Goal: Communication & Community: Participate in discussion

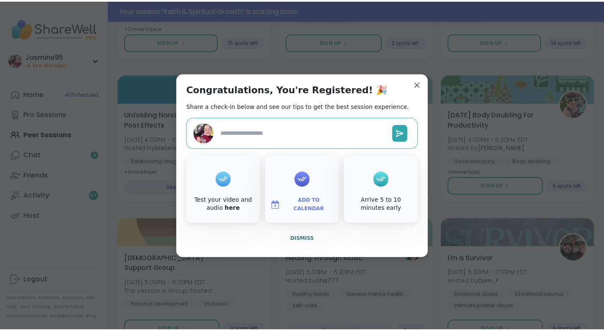
scroll to position [374, 0]
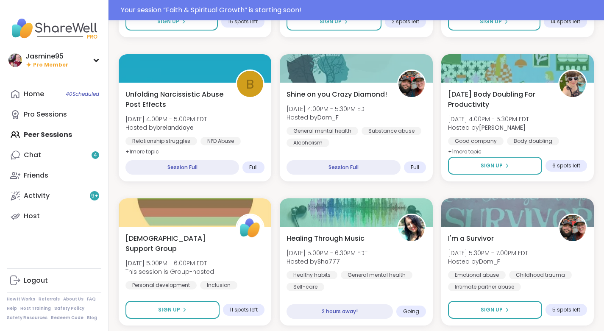
click at [293, 13] on div "Your session “ Faith & Spiritual Growth ” is starting soon!" at bounding box center [360, 10] width 478 height 10
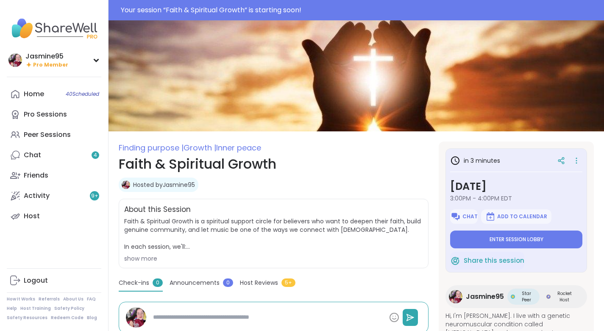
click at [505, 243] on button "Enter session lobby" at bounding box center [516, 240] width 132 height 18
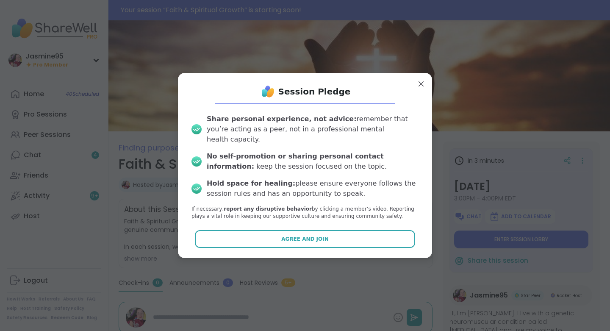
click at [332, 233] on button "Agree and Join" at bounding box center [305, 239] width 221 height 18
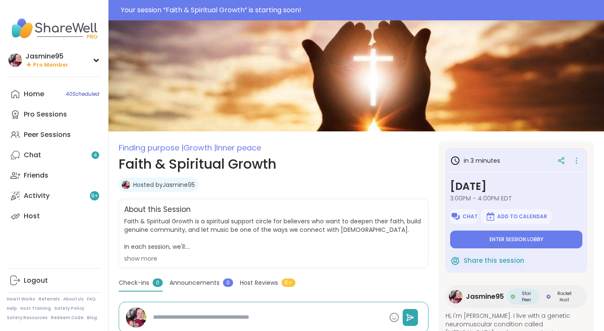
type textarea "*"
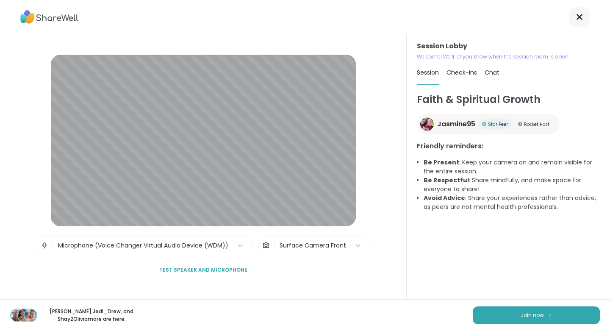
click at [544, 318] on button "Join now" at bounding box center [536, 315] width 127 height 18
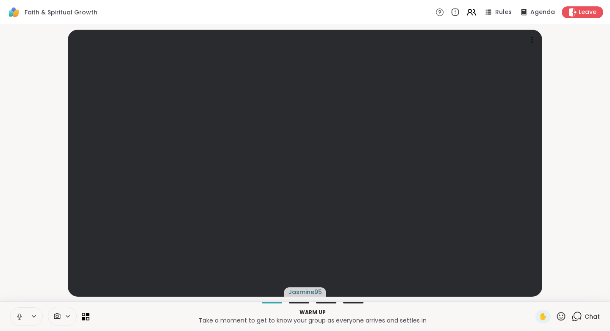
click at [587, 317] on span "Chat" at bounding box center [592, 316] width 15 height 8
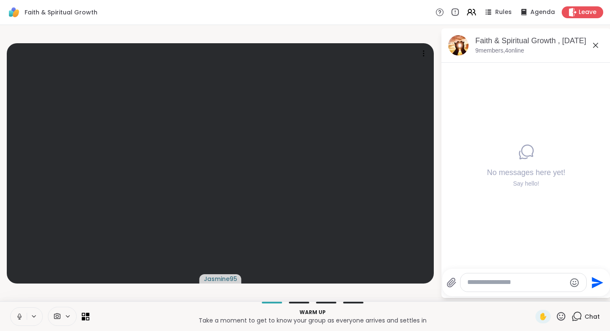
click at [497, 282] on textarea "Type your message" at bounding box center [516, 282] width 99 height 9
paste textarea "**********"
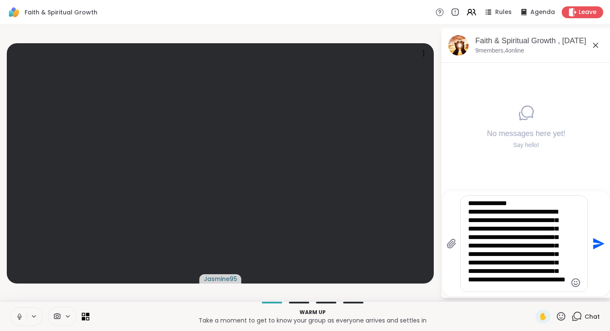
click at [525, 203] on textarea "**********" at bounding box center [517, 243] width 99 height 89
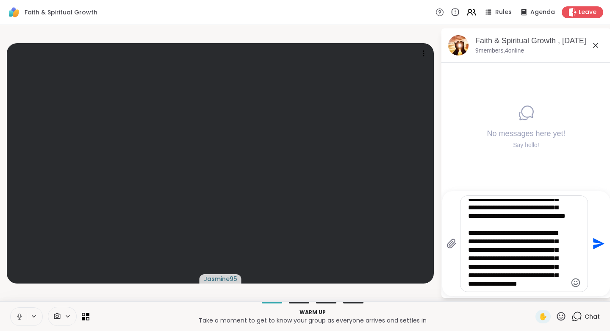
scroll to position [109, 0]
click at [547, 218] on textarea "**********" at bounding box center [517, 243] width 99 height 89
type textarea "**********"
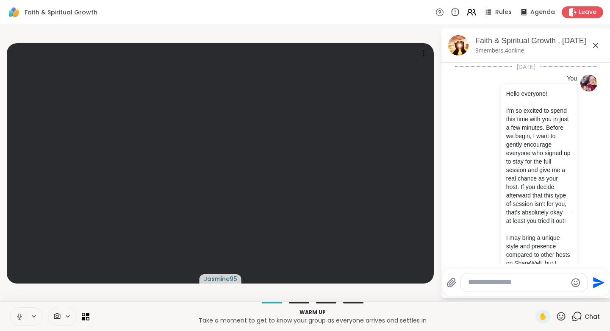
scroll to position [107, 0]
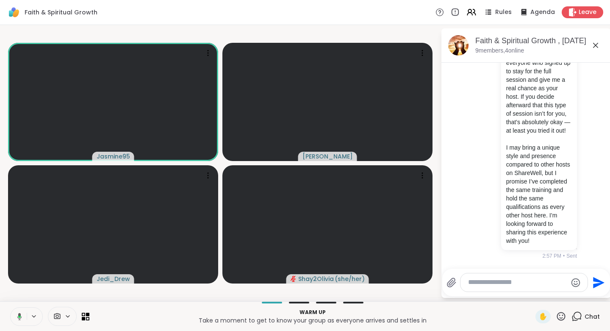
click at [558, 319] on icon at bounding box center [561, 316] width 8 height 8
click at [487, 65] on div "You Hello everyone! I’m so excited to spend this time with you in just a few mi…" at bounding box center [525, 122] width 104 height 276
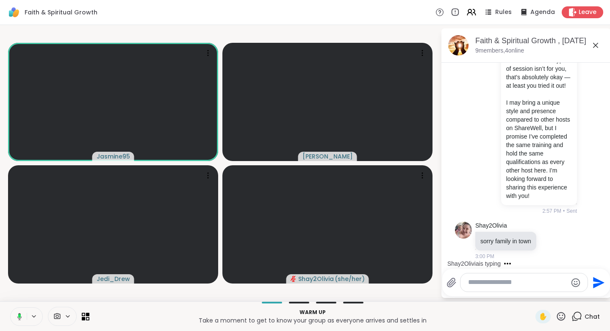
click at [533, 282] on textarea "Type your message" at bounding box center [517, 282] width 99 height 9
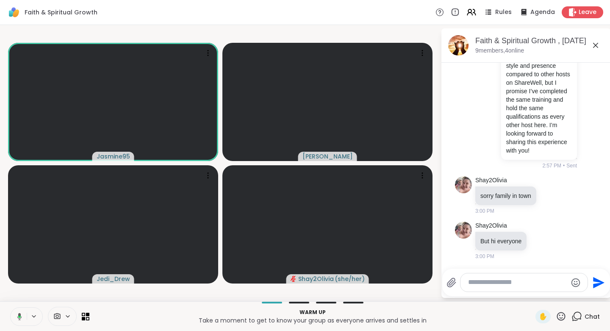
paste textarea "**********"
type textarea "**********"
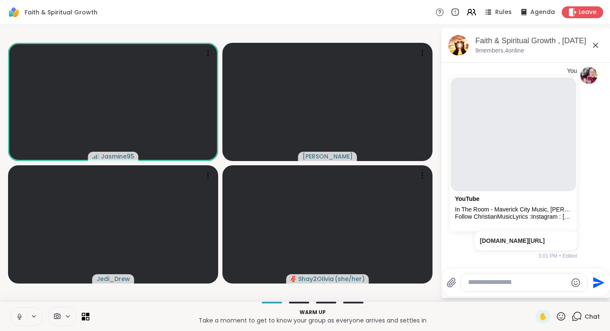
scroll to position [406, 0]
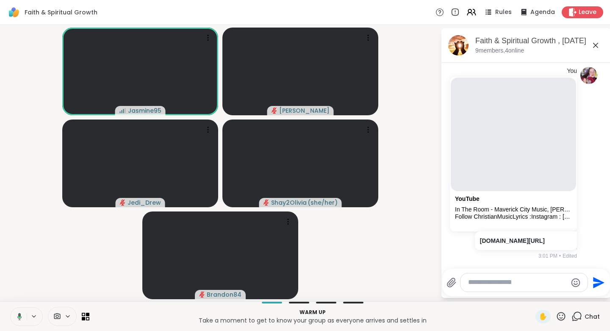
click at [557, 320] on icon at bounding box center [561, 316] width 8 height 8
click at [532, 294] on span "❤️" at bounding box center [536, 294] width 8 height 10
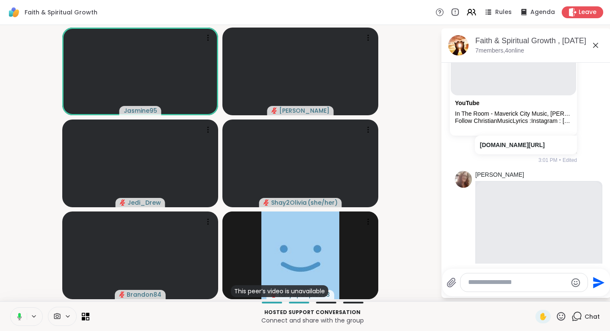
scroll to position [496, 0]
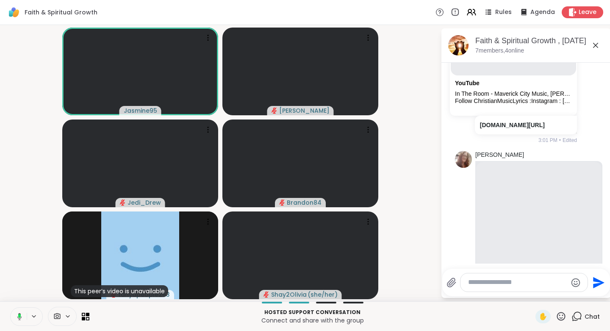
click at [503, 284] on textarea "Type your message" at bounding box center [517, 282] width 99 height 9
paste textarea "**********"
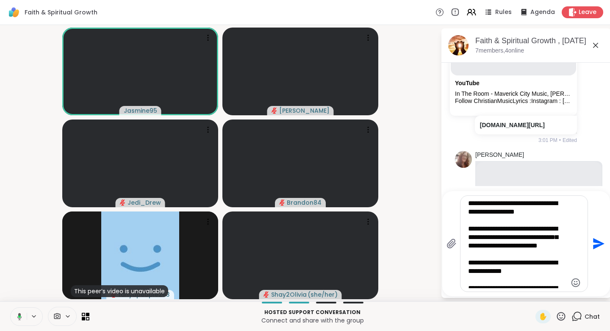
type textarea "**********"
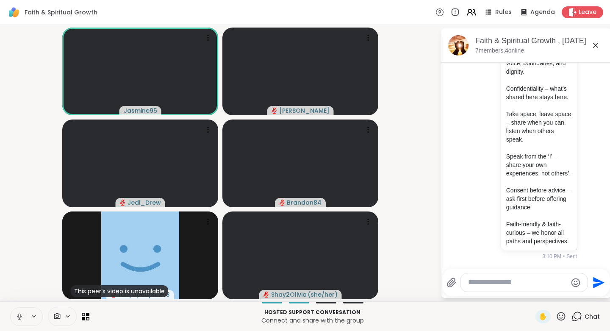
scroll to position [948, 0]
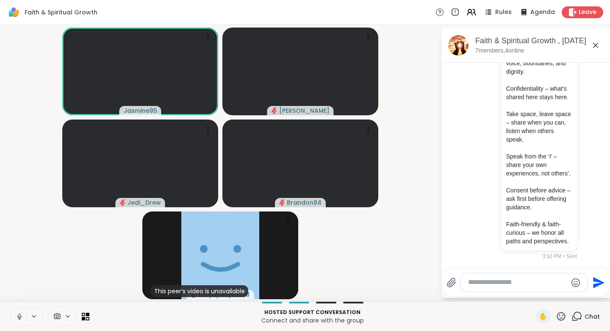
click at [524, 286] on textarea "Type your message" at bounding box center [517, 282] width 99 height 9
paste textarea "**********"
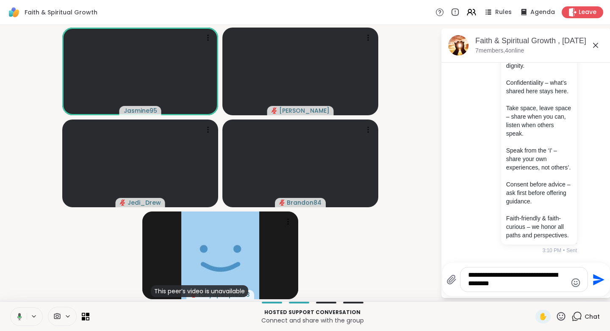
type textarea "**********"
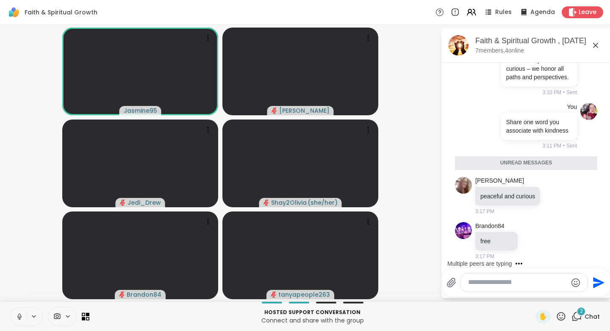
scroll to position [1100, 0]
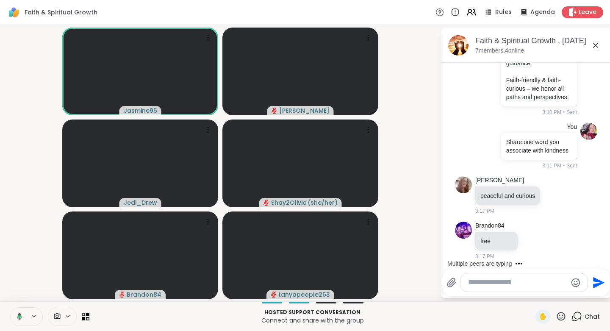
click at [497, 283] on textarea "Type your message" at bounding box center [517, 282] width 99 height 9
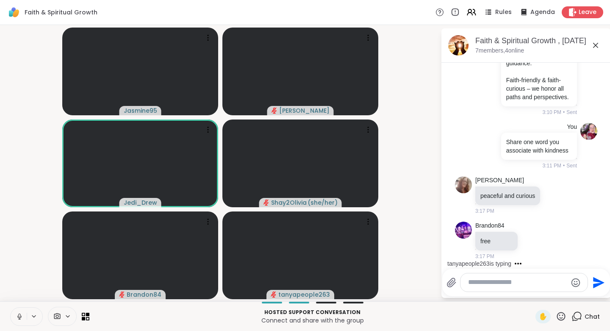
paste textarea "**********"
type textarea "**********"
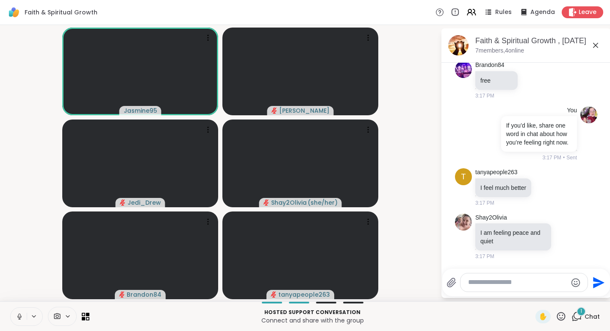
scroll to position [1269, 0]
click at [500, 284] on textarea "Type your message" at bounding box center [517, 282] width 99 height 9
paste textarea "**********"
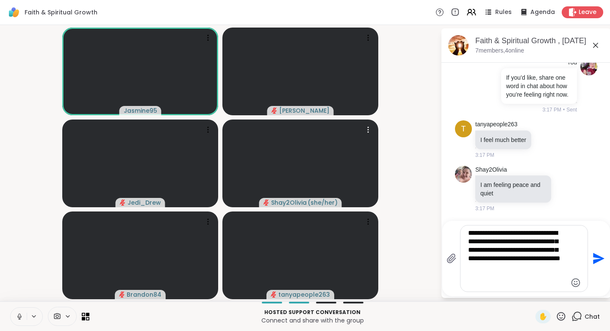
type textarea "**********"
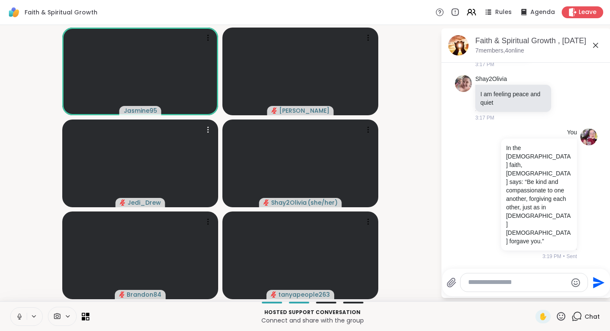
scroll to position [1394, 0]
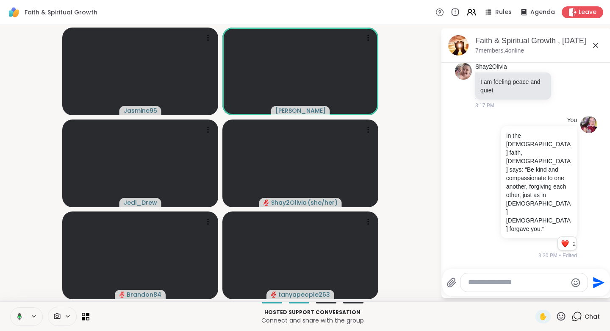
paste textarea "**********"
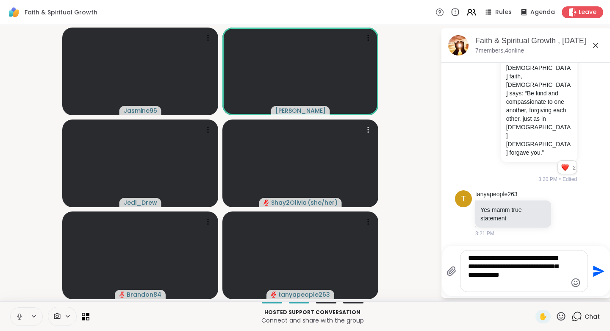
scroll to position [1471, 0]
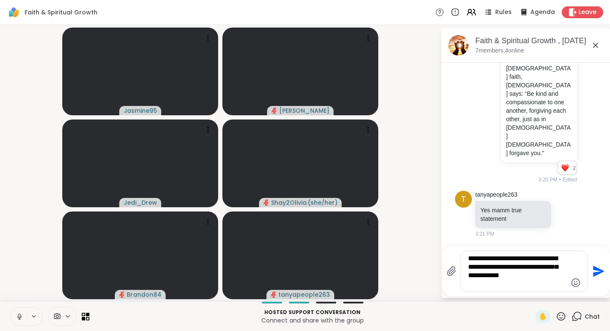
type textarea "**********"
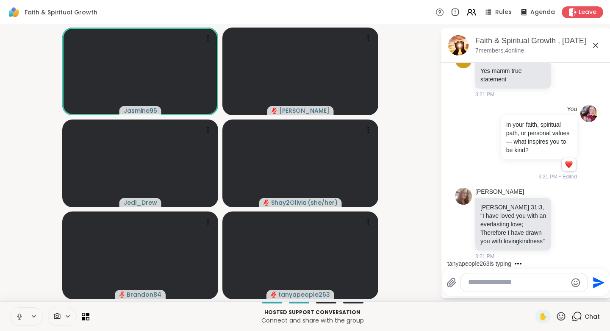
scroll to position [1627, 0]
click at [562, 223] on icon at bounding box center [566, 224] width 8 height 8
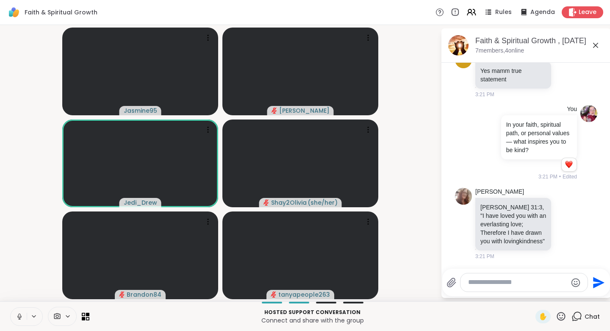
click at [558, 211] on button "Select Reaction: Heart" at bounding box center [566, 210] width 17 height 17
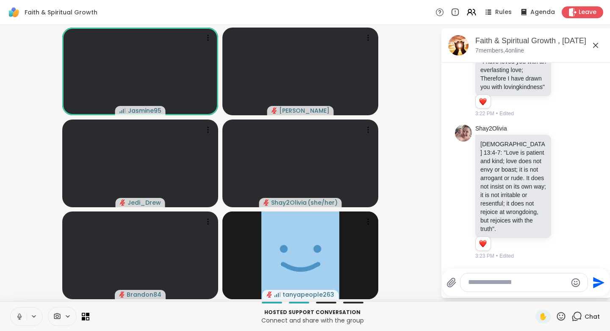
scroll to position [1843, 0]
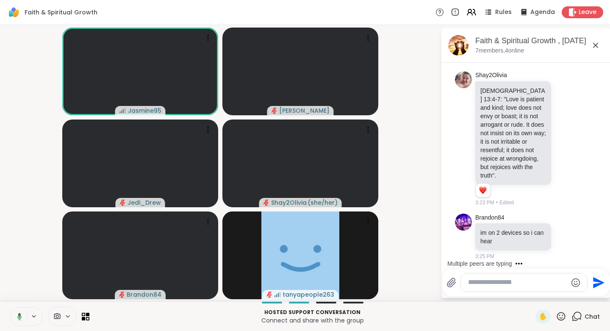
click at [562, 138] on icon at bounding box center [566, 138] width 8 height 8
click at [562, 123] on div "Select Reaction: Heart" at bounding box center [566, 125] width 8 height 8
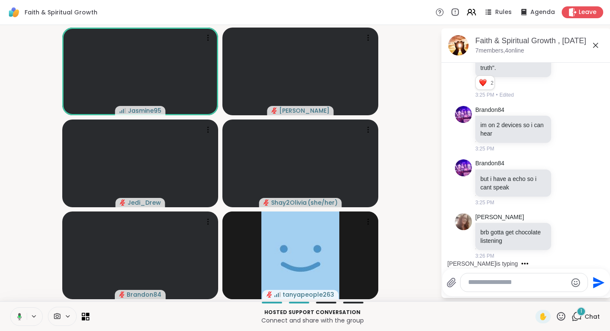
scroll to position [1951, 0]
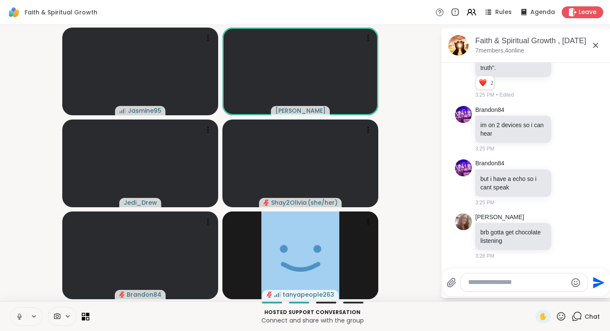
click at [557, 318] on icon at bounding box center [561, 316] width 11 height 11
click at [532, 296] on span "❤️" at bounding box center [536, 294] width 8 height 10
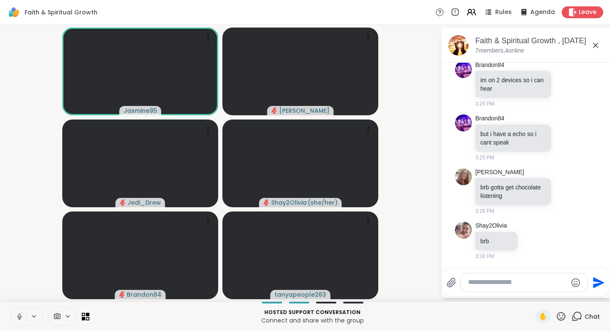
scroll to position [1996, 0]
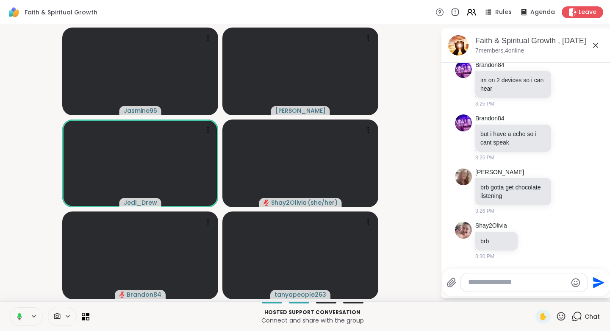
click at [498, 284] on textarea "Type your message" at bounding box center [517, 282] width 99 height 9
paste textarea "**********"
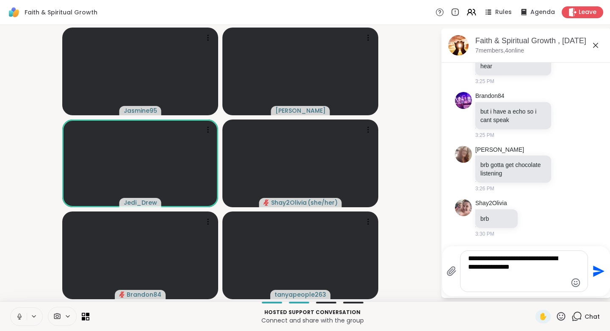
click at [483, 257] on textarea "**********" at bounding box center [517, 271] width 99 height 34
type textarea "**********"
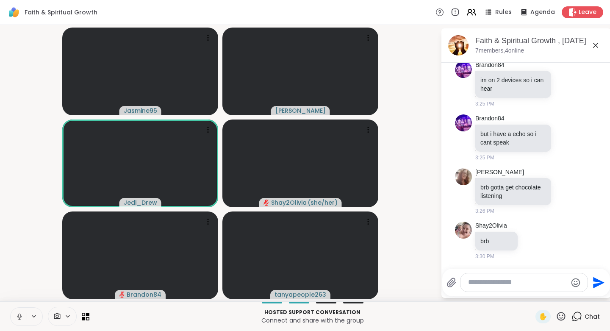
scroll to position [2058, 0]
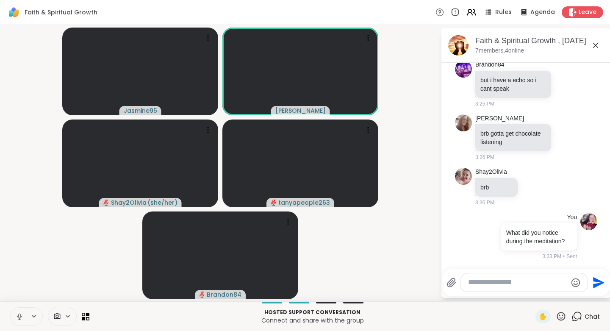
click at [556, 317] on icon at bounding box center [561, 316] width 11 height 11
click at [532, 293] on span "❤️" at bounding box center [536, 294] width 8 height 10
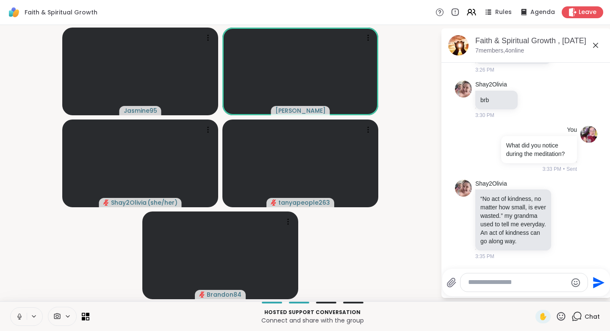
click at [556, 319] on icon at bounding box center [561, 316] width 11 height 11
click at [551, 292] on span "👍" at bounding box center [555, 294] width 8 height 10
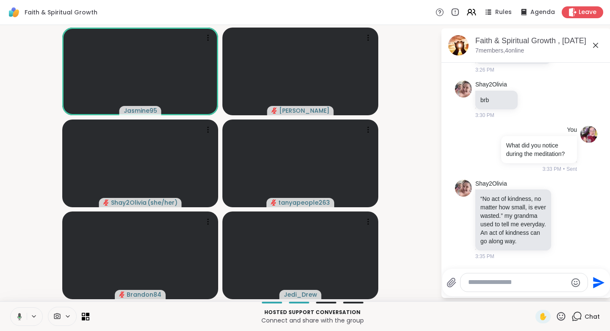
click at [562, 219] on icon at bounding box center [566, 219] width 8 height 8
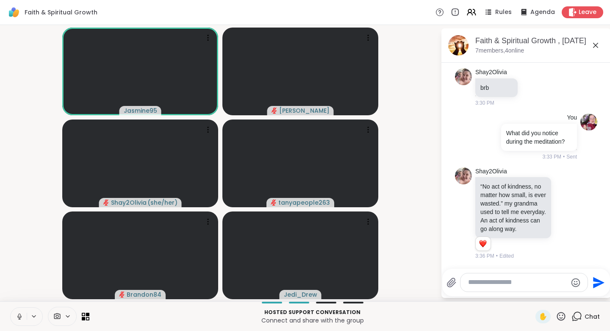
click at [558, 201] on button "Select Reaction: Heart" at bounding box center [566, 199] width 17 height 17
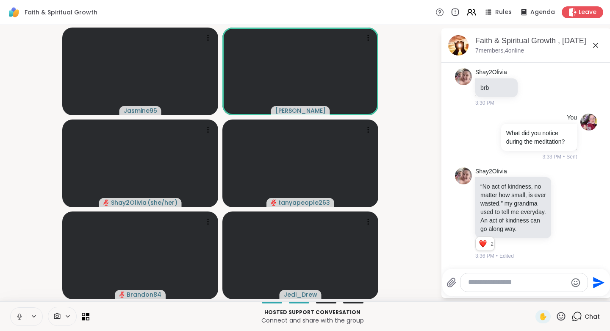
click at [556, 314] on icon at bounding box center [561, 316] width 11 height 11
click at [532, 295] on span "❤️" at bounding box center [536, 294] width 8 height 10
click at [454, 282] on icon at bounding box center [452, 283] width 10 height 10
click at [0, 0] on input "file" at bounding box center [0, 0] width 0 height 0
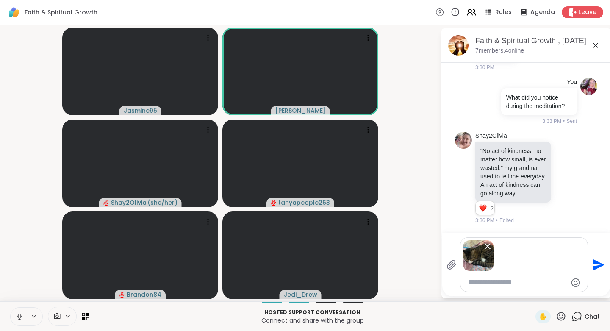
scroll to position [2354, 0]
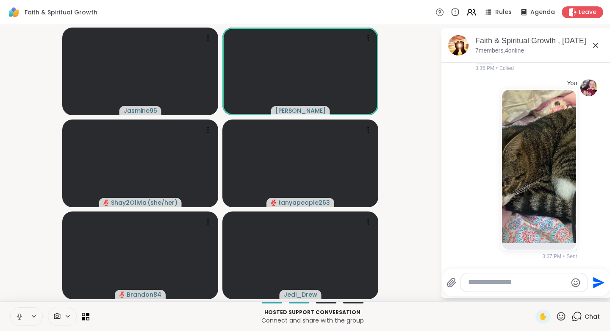
click at [556, 316] on icon at bounding box center [561, 316] width 11 height 11
click at [532, 292] on span "❤️" at bounding box center [536, 294] width 8 height 10
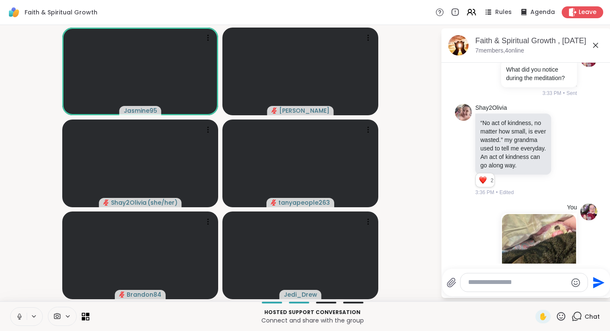
scroll to position [2109, 0]
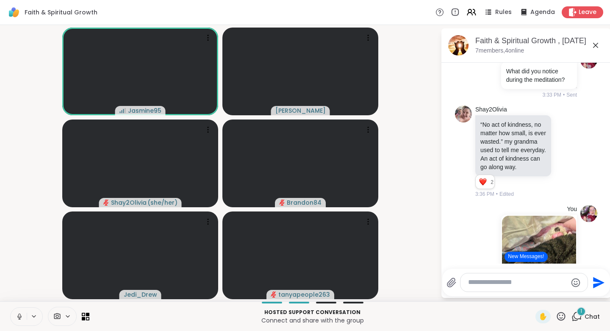
click at [558, 318] on icon at bounding box center [561, 316] width 8 height 8
click at [588, 294] on span "🎉" at bounding box center [592, 294] width 8 height 10
click at [531, 261] on button "New Messages!" at bounding box center [526, 257] width 43 height 10
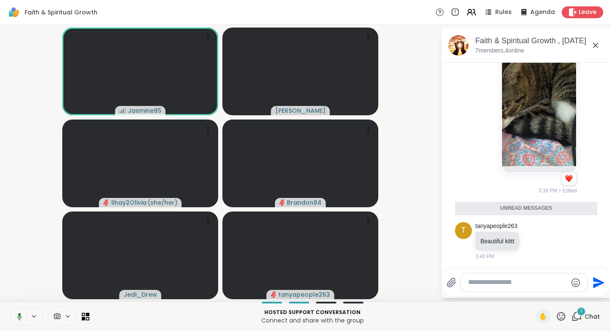
scroll to position [2411, 0]
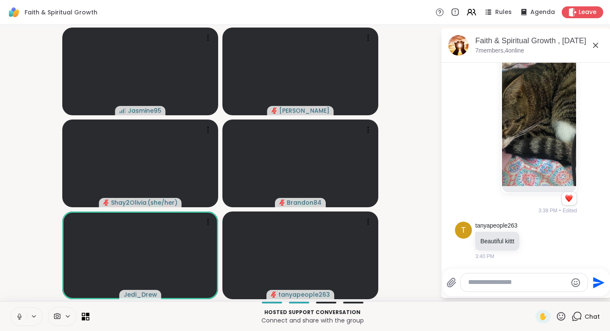
click at [546, 243] on icon at bounding box center [544, 240] width 8 height 10
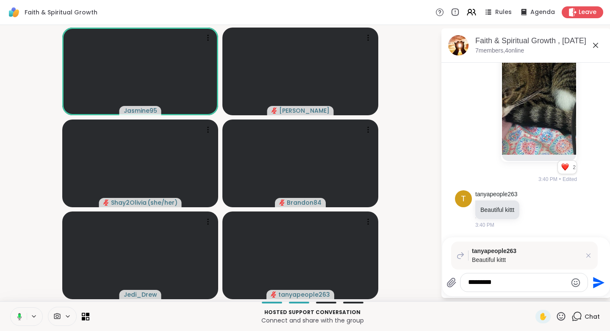
type textarea "**********"
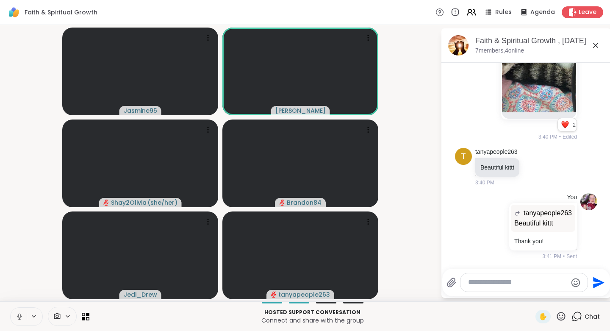
scroll to position [2485, 0]
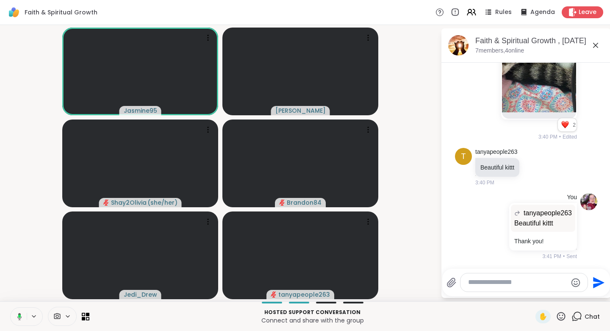
click at [536, 166] on icon at bounding box center [535, 166] width 8 height 8
click at [536, 153] on div "Select Reaction: Heart" at bounding box center [535, 153] width 8 height 8
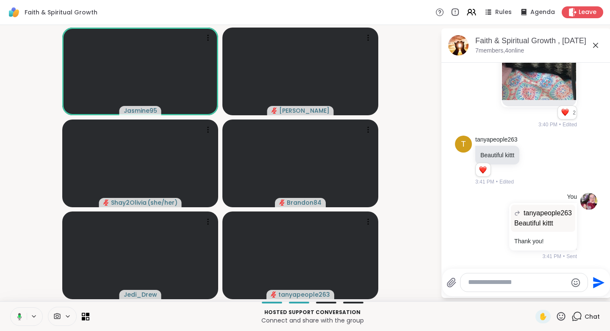
scroll to position [2497, 0]
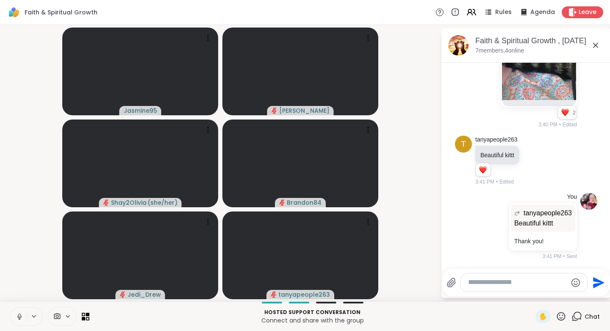
click at [508, 284] on textarea "Type your message" at bounding box center [517, 282] width 99 height 9
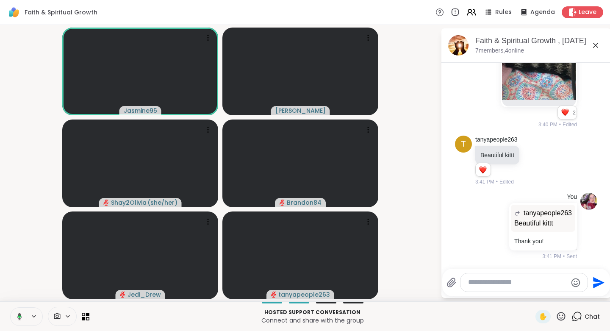
paste textarea "**********"
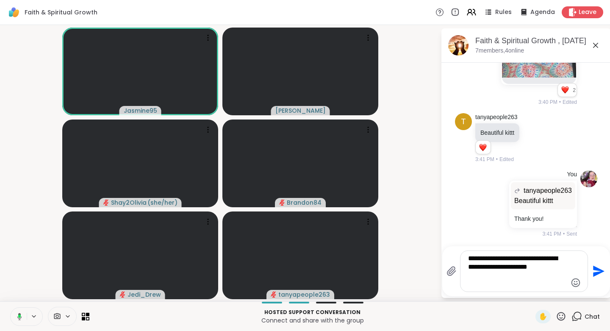
click at [482, 258] on textarea "**********" at bounding box center [517, 271] width 99 height 34
type textarea "**********"
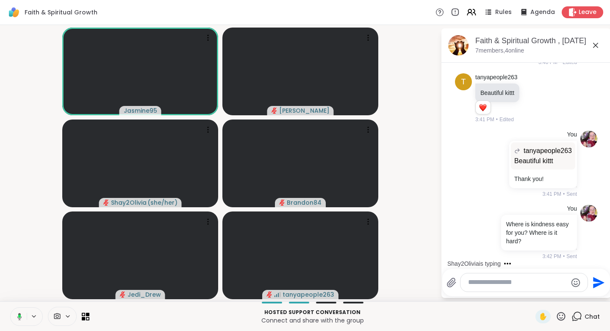
scroll to position [2621, 0]
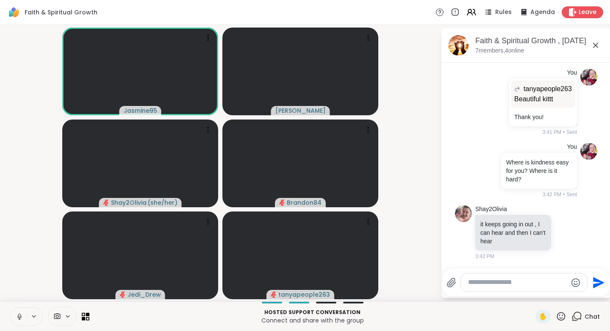
click at [572, 234] on icon at bounding box center [576, 232] width 8 height 10
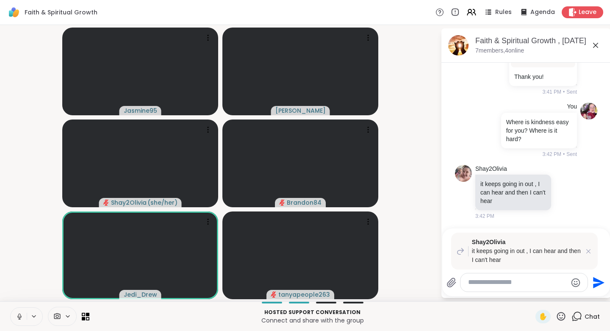
type textarea "*"
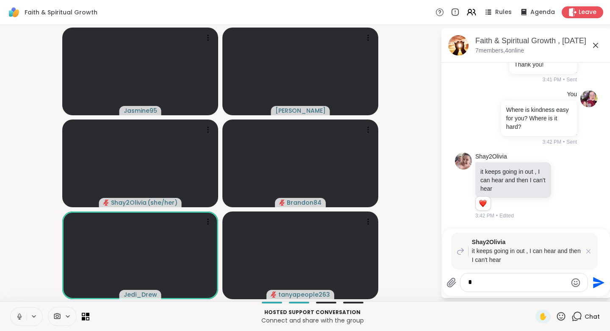
scroll to position [2674, 0]
type textarea "*"
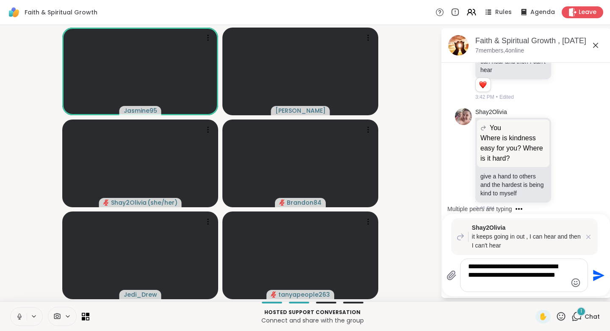
scroll to position [2799, 0]
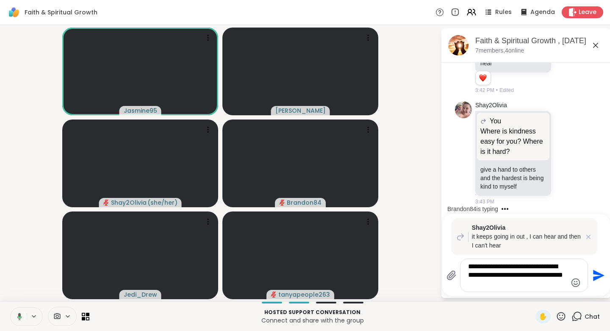
type textarea "**********"
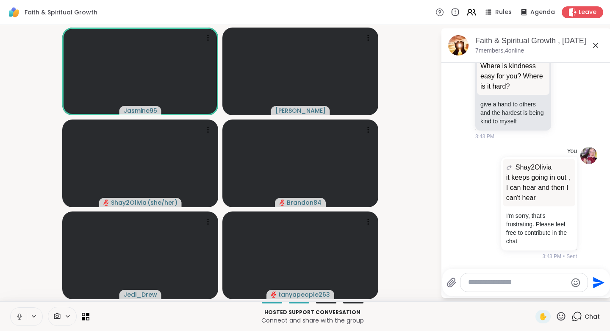
scroll to position [2865, 0]
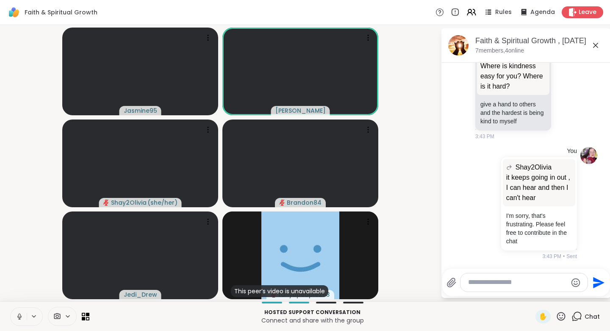
click at [565, 87] on icon at bounding box center [565, 87] width 0 height 0
click at [562, 77] on div "Select Reaction: Heart" at bounding box center [566, 74] width 8 height 8
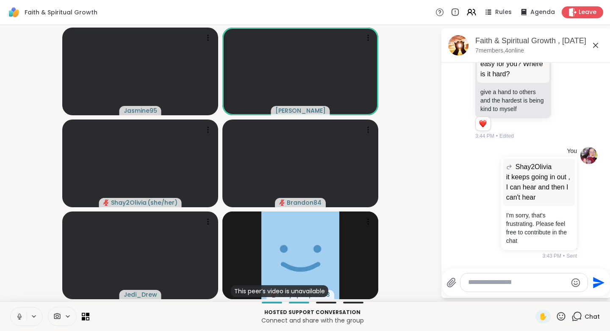
click at [559, 312] on icon at bounding box center [561, 316] width 11 height 11
click at [532, 295] on span "❤️" at bounding box center [536, 294] width 8 height 10
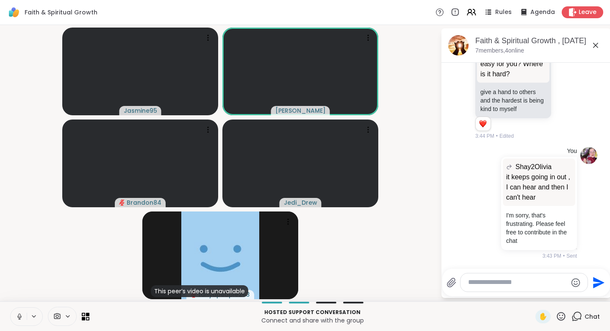
click at [556, 317] on icon at bounding box center [561, 316] width 11 height 11
click at [551, 295] on span "👍" at bounding box center [555, 294] width 8 height 10
click at [557, 315] on icon at bounding box center [561, 316] width 8 height 8
click at [532, 292] on span "❤️" at bounding box center [536, 294] width 8 height 10
click at [558, 317] on icon at bounding box center [561, 316] width 11 height 11
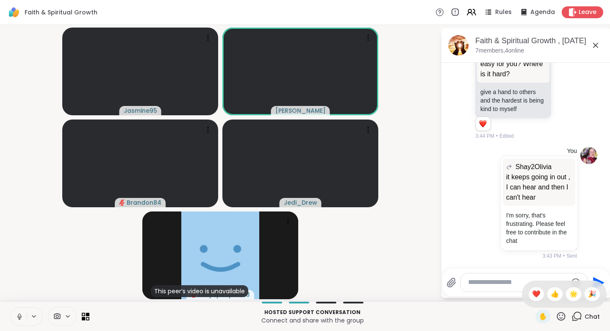
click at [551, 292] on span "👍" at bounding box center [555, 294] width 8 height 10
click at [558, 314] on icon at bounding box center [561, 316] width 8 height 8
click at [532, 294] on span "❤️" at bounding box center [536, 294] width 8 height 10
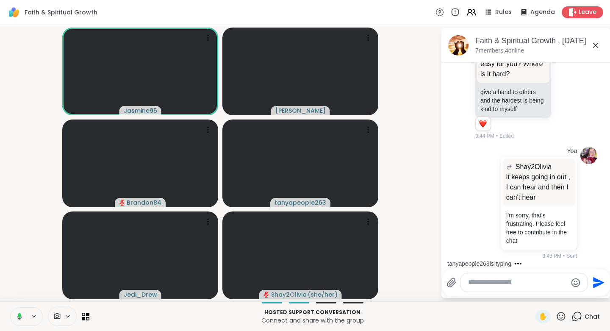
click at [556, 316] on icon at bounding box center [561, 316] width 11 height 11
click at [551, 295] on span "👍" at bounding box center [555, 294] width 8 height 10
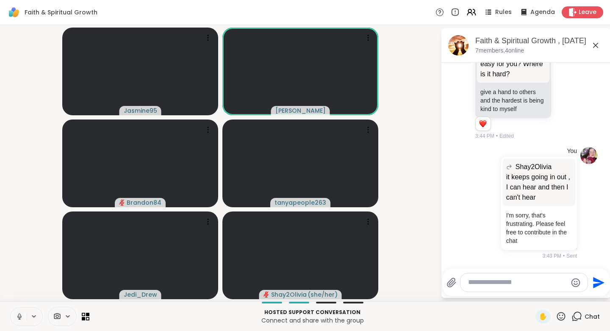
scroll to position [2964, 0]
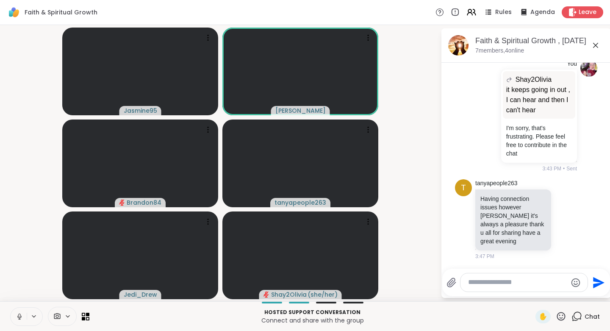
click at [565, 220] on icon at bounding box center [566, 220] width 3 height 1
click at [562, 203] on div "Select Reaction: Heart" at bounding box center [566, 206] width 8 height 8
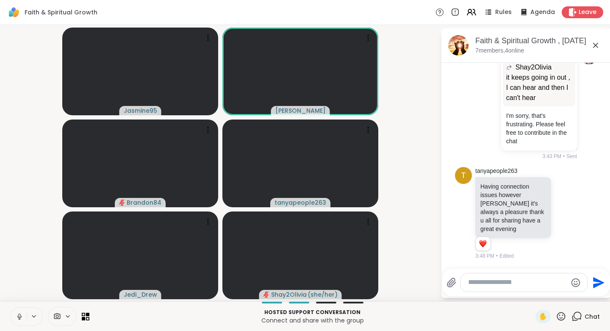
scroll to position [2977, 0]
click at [557, 316] on icon at bounding box center [561, 316] width 11 height 11
click at [532, 292] on span "❤️" at bounding box center [536, 294] width 8 height 10
click at [557, 317] on icon at bounding box center [561, 316] width 11 height 11
click at [588, 294] on span "🎉" at bounding box center [592, 294] width 8 height 10
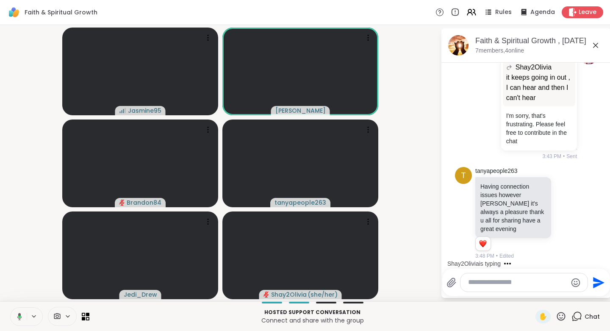
click at [557, 318] on icon at bounding box center [561, 316] width 8 height 8
click at [551, 292] on span "👍" at bounding box center [555, 294] width 8 height 10
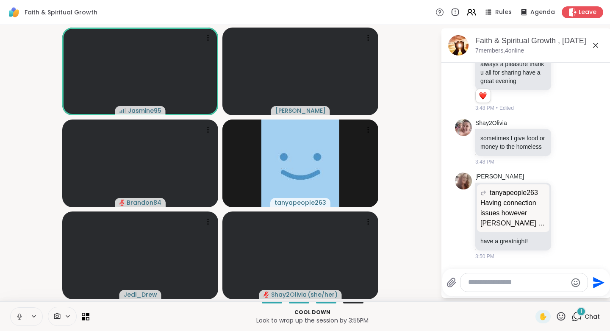
scroll to position [3133, 0]
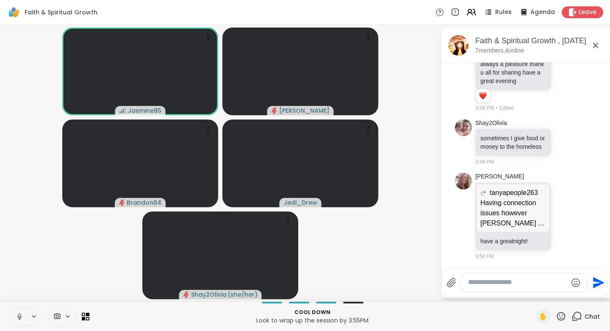
click at [493, 284] on textarea "Type your message" at bounding box center [517, 282] width 99 height 9
paste textarea "**********"
type textarea "**********"
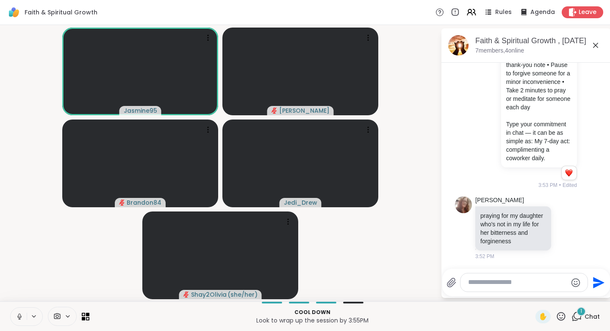
scroll to position [3490, 0]
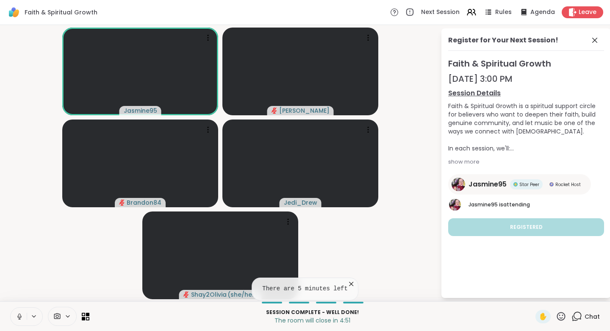
click at [579, 323] on div "Chat" at bounding box center [586, 317] width 28 height 14
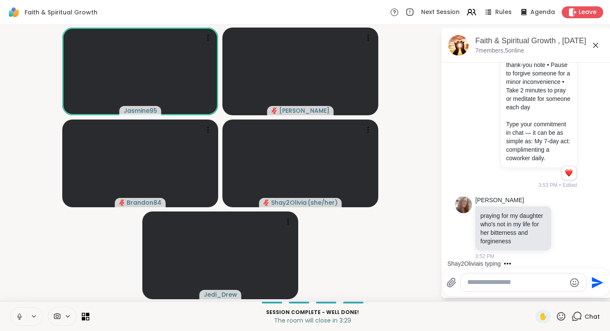
scroll to position [3577, 0]
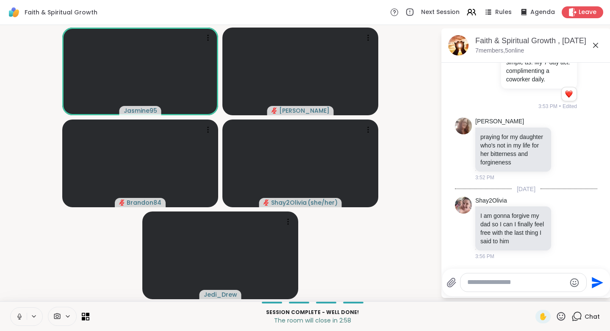
click at [562, 224] on icon at bounding box center [566, 228] width 8 height 8
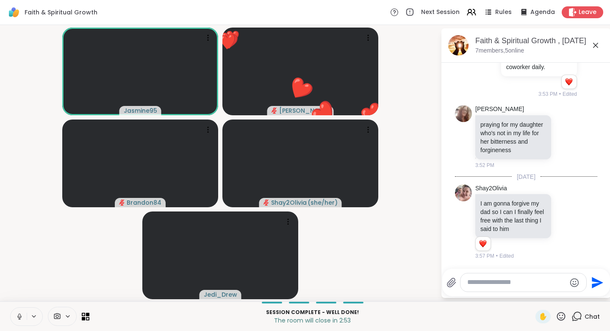
scroll to position [3589, 0]
click at [558, 208] on button "Select Reaction: Heart" at bounding box center [566, 208] width 17 height 17
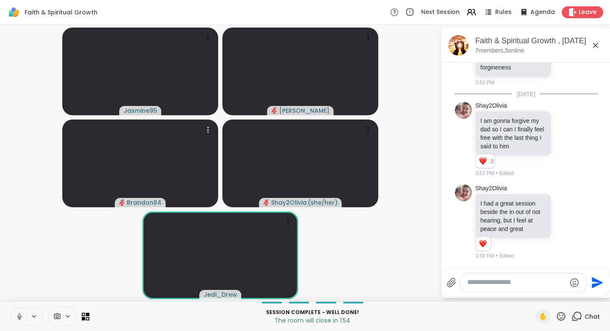
scroll to position [3672, 0]
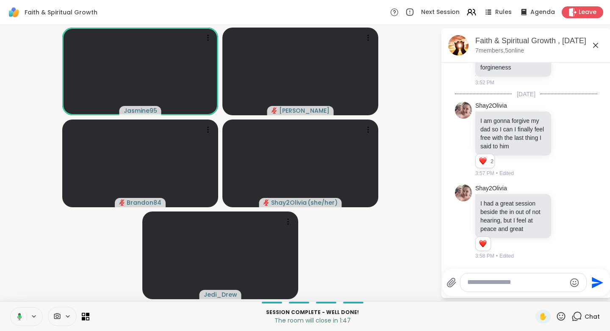
click at [504, 285] on textarea "Type your message" at bounding box center [516, 282] width 99 height 9
paste textarea "**********"
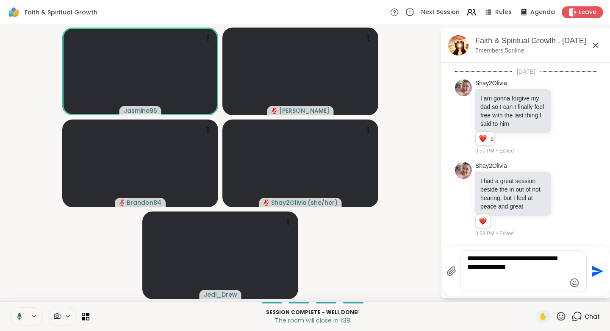
scroll to position [3680, 0]
type textarea "**********"
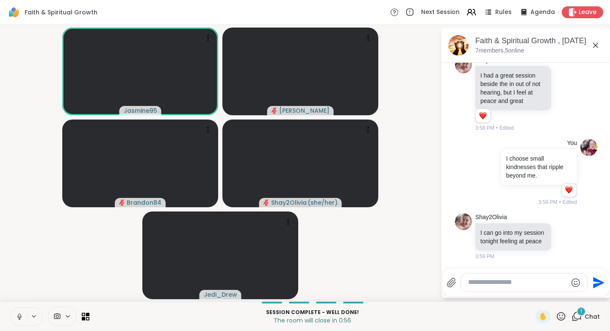
scroll to position [3809, 0]
click at [556, 320] on icon at bounding box center [561, 316] width 11 height 11
click at [532, 294] on span "❤️" at bounding box center [536, 294] width 8 height 10
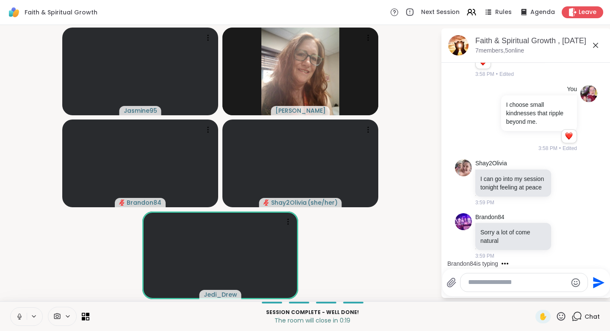
scroll to position [3862, 0]
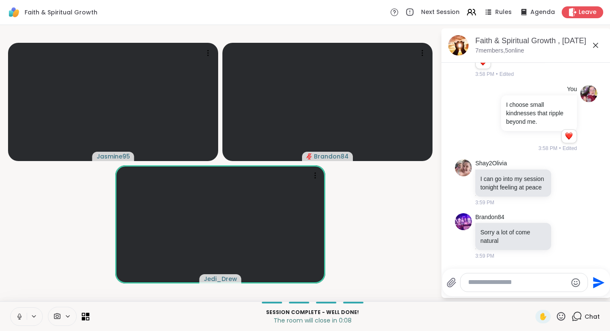
click at [571, 16] on div "Leave" at bounding box center [583, 12] width 42 height 12
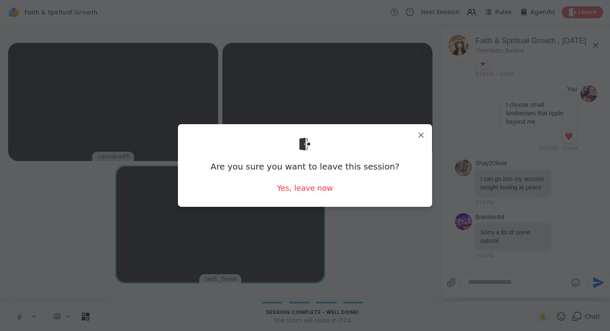
click at [313, 193] on div "Yes, leave now" at bounding box center [305, 188] width 56 height 11
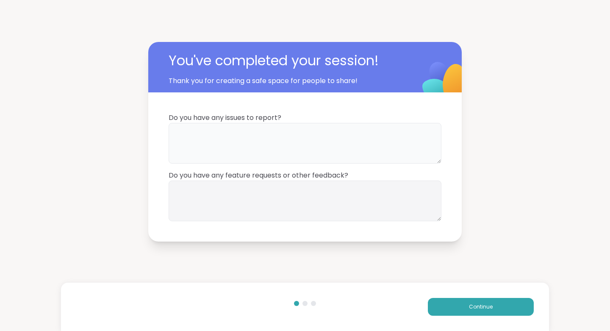
click at [293, 146] on textarea at bounding box center [305, 143] width 273 height 41
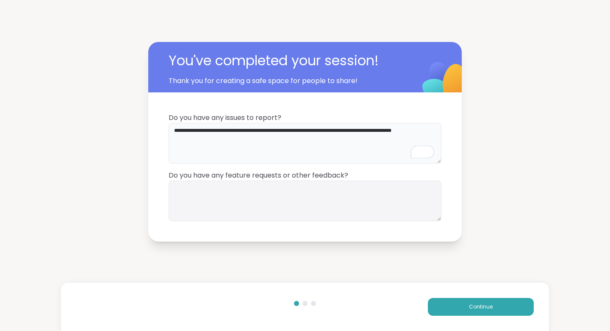
type textarea "**********"
click at [492, 308] on button "Continue" at bounding box center [481, 307] width 106 height 18
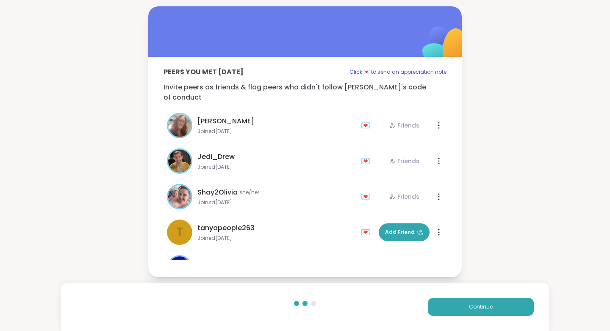
click at [479, 310] on span "Continue" at bounding box center [481, 307] width 24 height 8
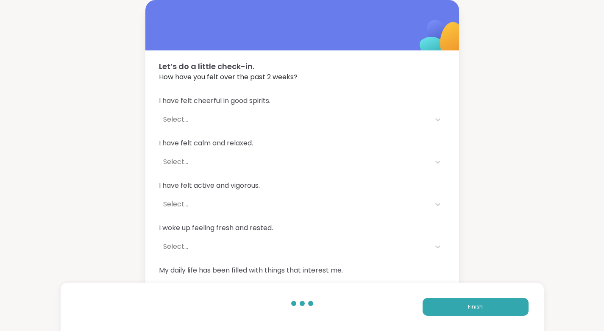
click at [484, 308] on button "Finish" at bounding box center [476, 307] width 106 height 18
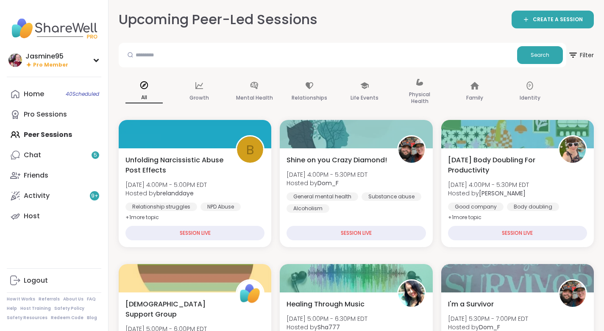
click at [73, 156] on link "Chat 5" at bounding box center [54, 155] width 95 height 20
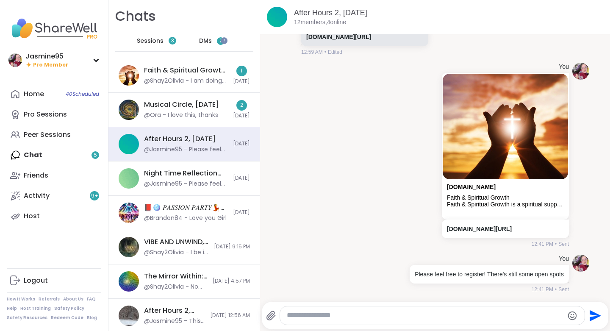
click at [164, 85] on div "@Shay2Olivia - I am doing story telling honor of my father guys" at bounding box center [186, 81] width 84 height 8
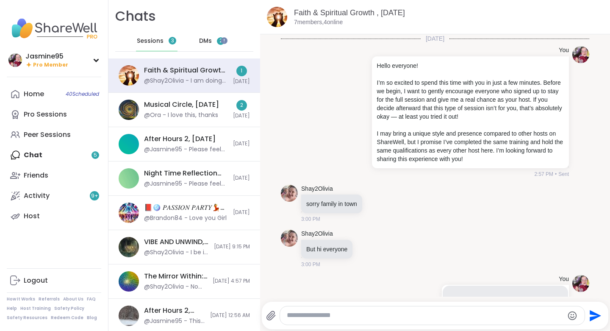
scroll to position [2856, 0]
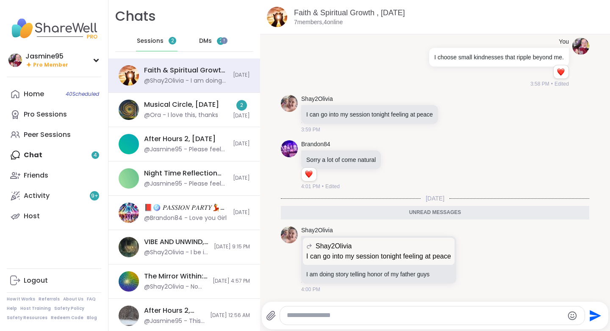
click at [472, 259] on icon at bounding box center [472, 259] width 0 height 0
click at [403, 246] on div "Select Reaction: Heart" at bounding box center [404, 246] width 8 height 8
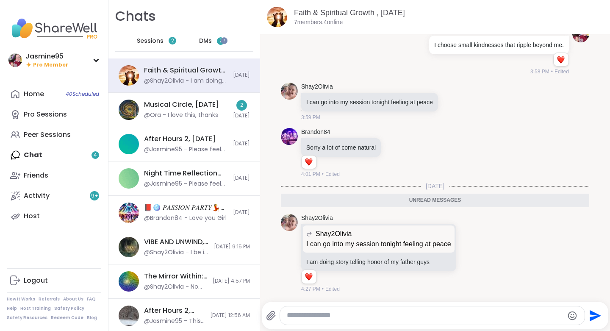
click at [182, 113] on div "@Ora - I love this, thanks" at bounding box center [181, 115] width 74 height 8
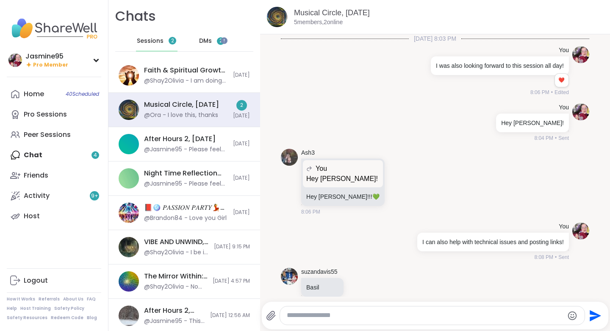
scroll to position [3428, 0]
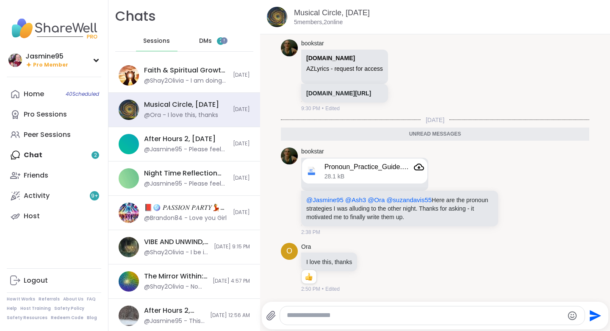
click at [509, 198] on div "bookstar Pronoun_Practice_Guide.docx 28.1 kB @Jasmine95 @Ash3 @Ora @suzandavis5…" at bounding box center [413, 191] width 225 height 88
click at [520, 191] on icon at bounding box center [523, 192] width 6 height 6
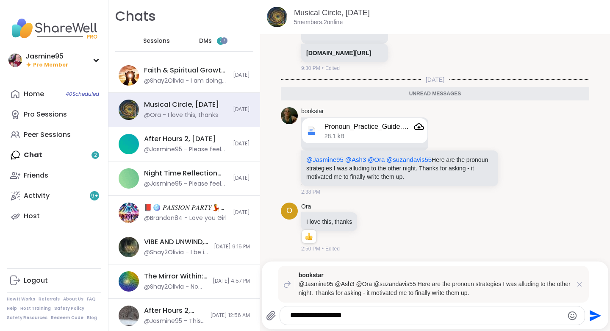
type textarea "**********"
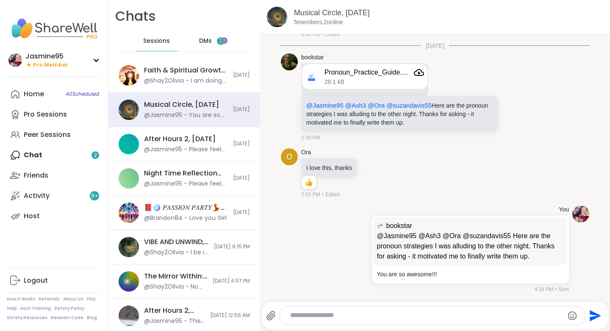
click at [206, 41] on span "DMs" at bounding box center [205, 41] width 13 height 8
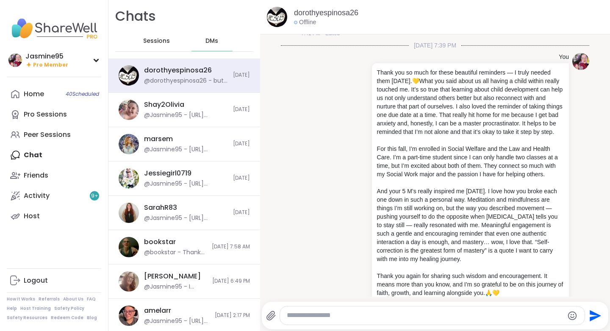
scroll to position [4216, 0]
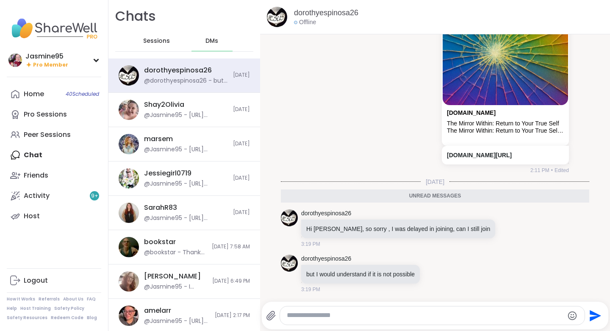
click at [302, 316] on textarea "Type your message" at bounding box center [425, 315] width 277 height 9
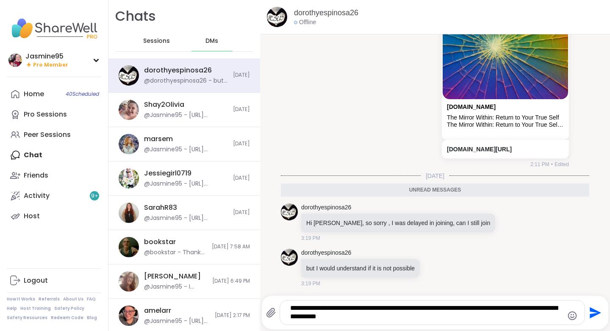
type textarea "**********"
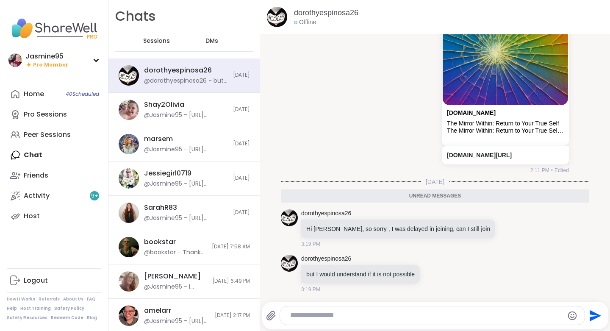
scroll to position [4250, 0]
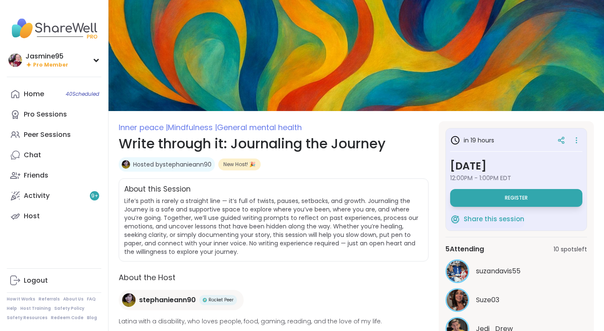
click at [526, 197] on span "Register" at bounding box center [516, 198] width 23 height 7
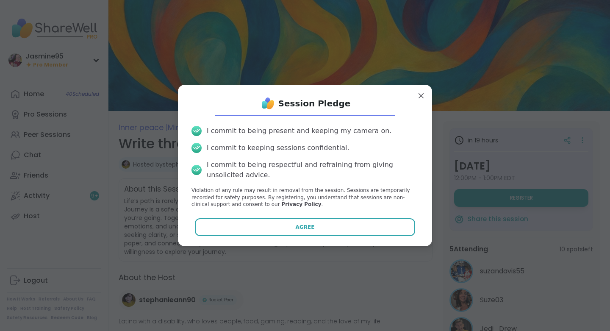
click at [289, 227] on button "Agree" at bounding box center [305, 227] width 221 height 18
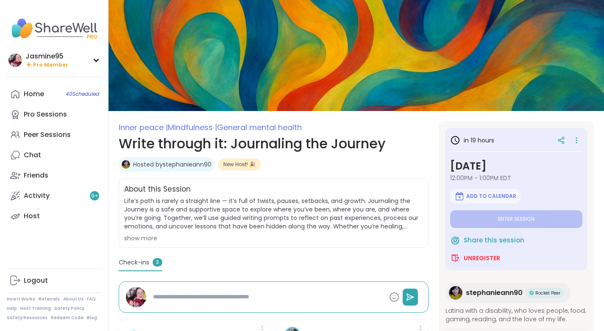
type textarea "*"
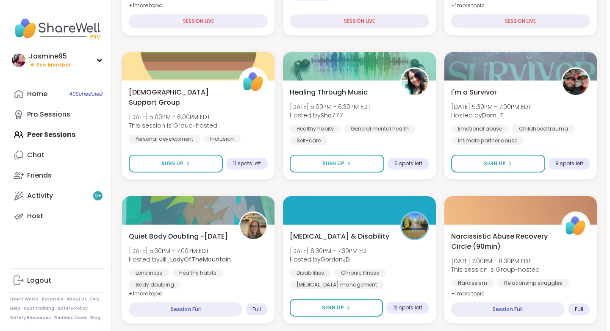
scroll to position [212, 0]
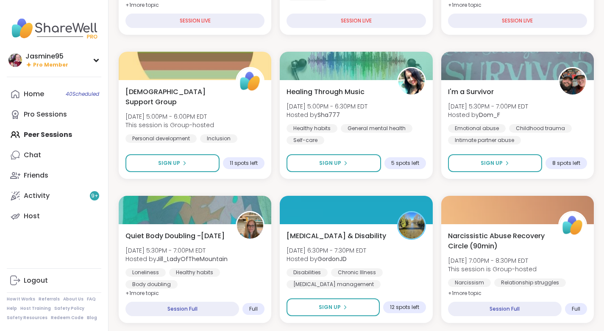
click at [333, 164] on span "Sign Up" at bounding box center [330, 163] width 22 height 8
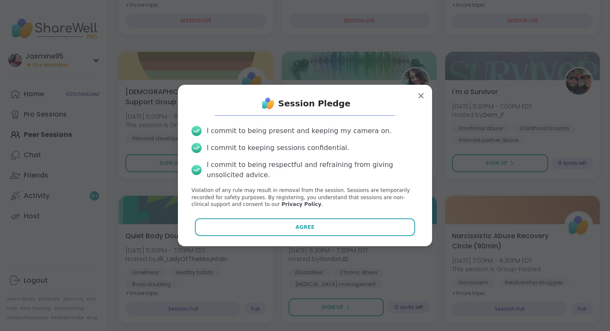
click at [330, 226] on button "Agree" at bounding box center [305, 227] width 221 height 18
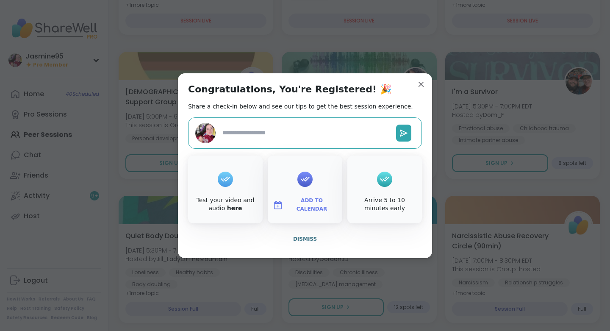
type textarea "*"
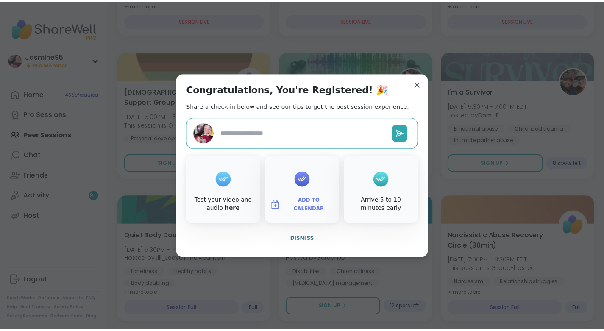
scroll to position [233, 0]
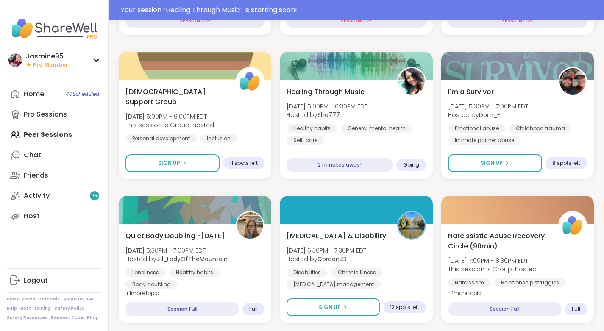
click at [356, 115] on span "Hosted by Sha777" at bounding box center [327, 115] width 81 height 8
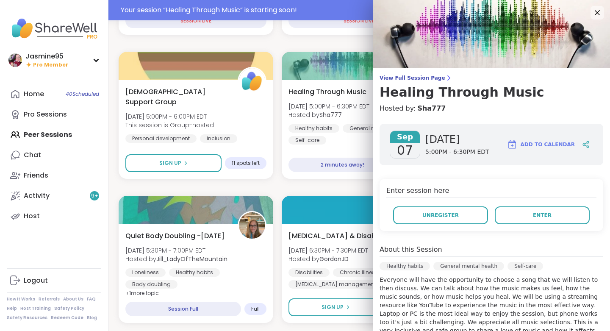
click at [537, 217] on span "Enter" at bounding box center [542, 215] width 19 height 8
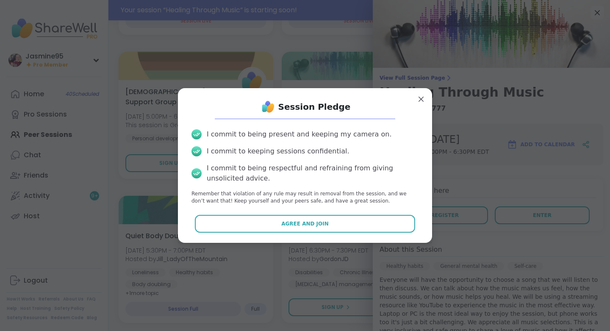
click at [307, 217] on button "Agree and Join" at bounding box center [305, 224] width 221 height 18
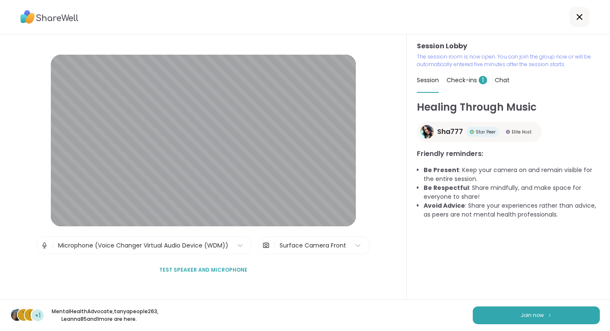
click at [493, 312] on button "Join now" at bounding box center [536, 315] width 127 height 18
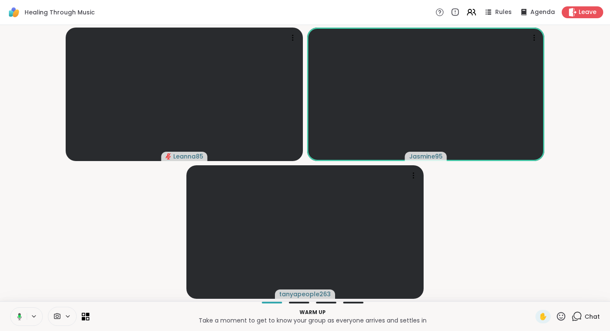
click at [21, 314] on icon at bounding box center [19, 316] width 5 height 7
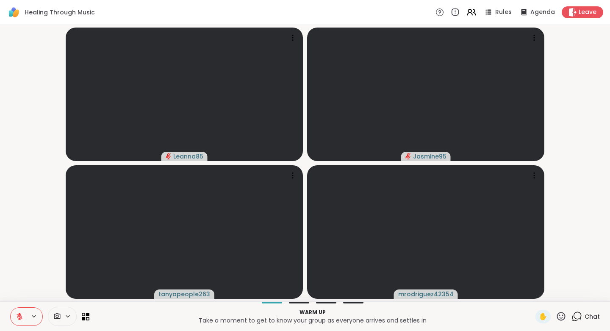
click at [572, 316] on icon at bounding box center [577, 316] width 11 height 11
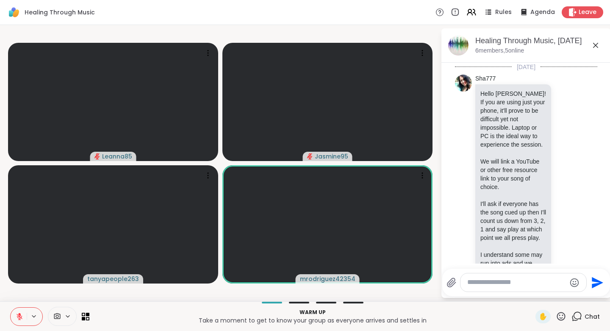
scroll to position [536, 0]
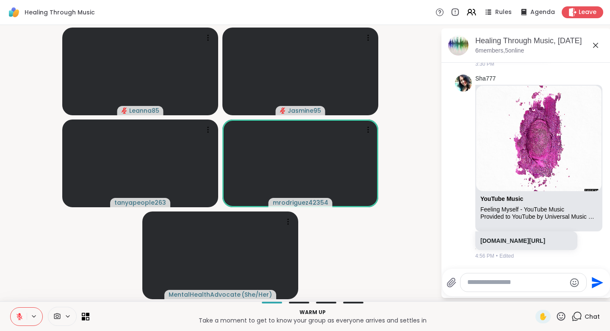
click at [477, 284] on textarea "Type your message" at bounding box center [516, 282] width 99 height 9
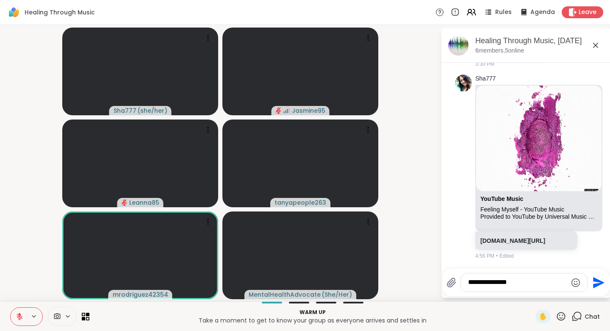
type textarea "**********"
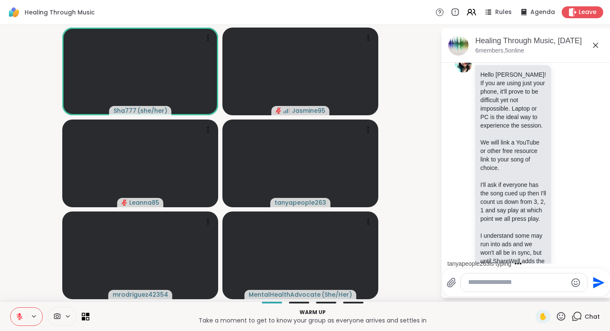
scroll to position [0, 0]
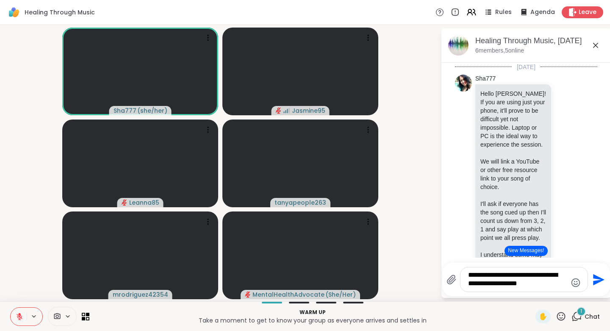
type textarea "**********"
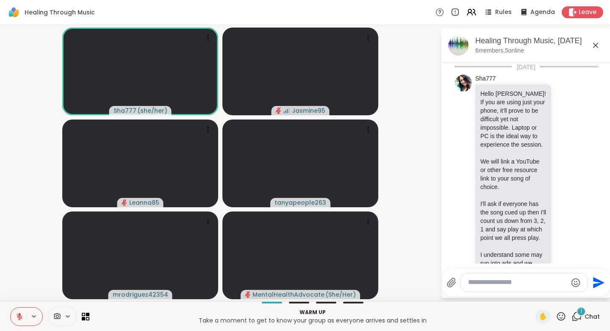
scroll to position [706, 0]
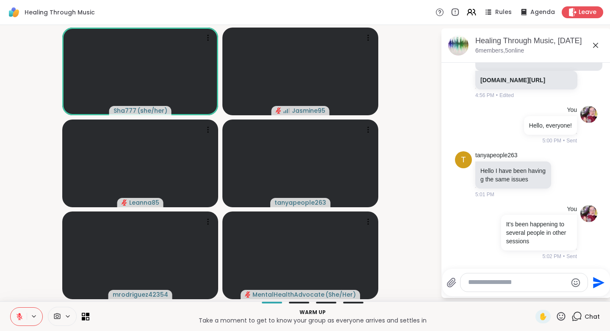
click at [557, 314] on icon at bounding box center [561, 316] width 11 height 11
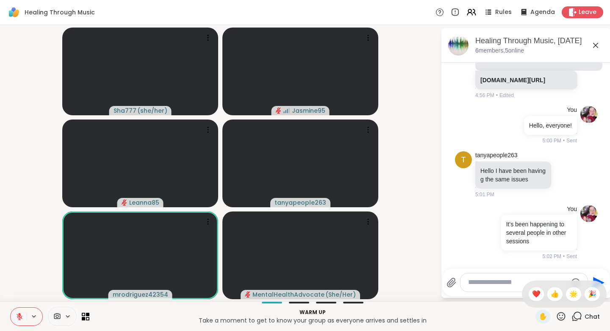
click at [551, 295] on span "👍" at bounding box center [555, 294] width 8 height 10
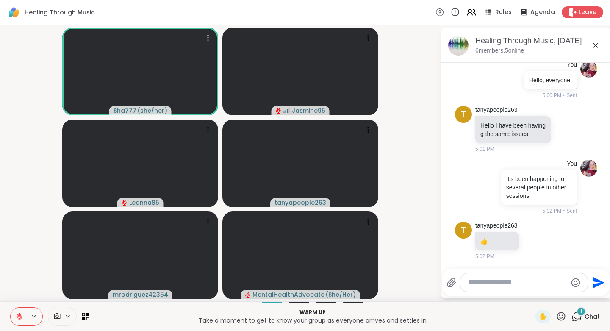
scroll to position [751, 0]
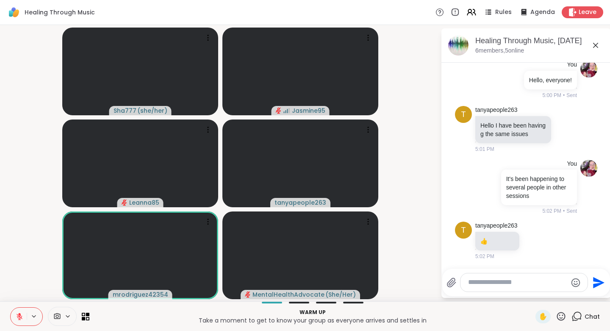
click at [557, 316] on icon at bounding box center [561, 316] width 11 height 11
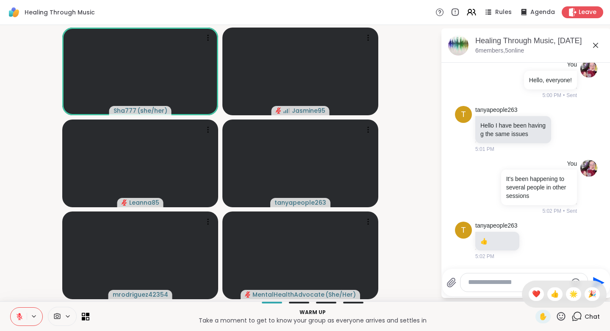
click at [548, 297] on div "👍" at bounding box center [555, 294] width 15 height 14
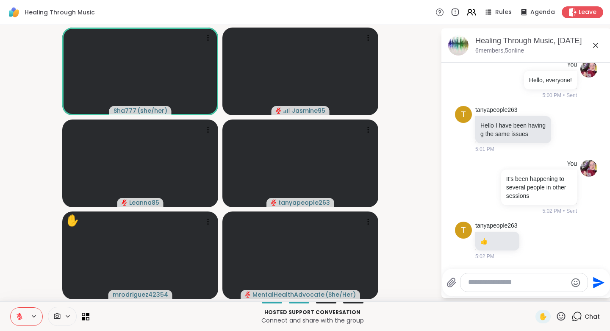
click at [557, 320] on icon at bounding box center [561, 316] width 8 height 8
click at [532, 290] on span "❤️" at bounding box center [536, 294] width 8 height 10
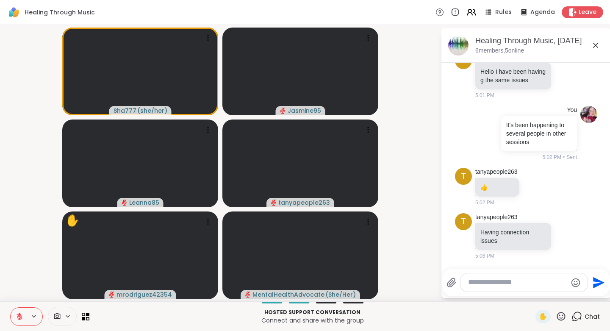
scroll to position [804, 0]
click at [579, 13] on span "Leave" at bounding box center [588, 12] width 18 height 8
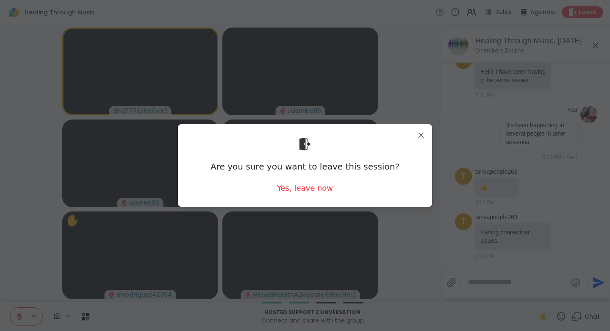
click at [309, 190] on div "Yes, leave now" at bounding box center [305, 188] width 56 height 11
